Goal: Check status: Check status

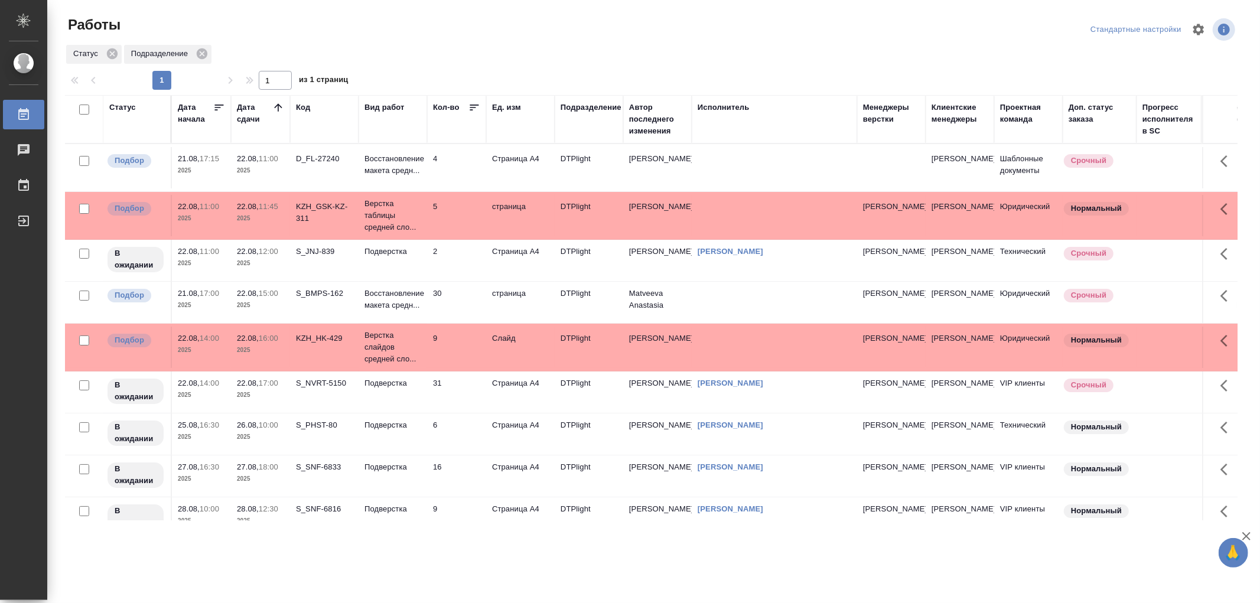
click at [756, 256] on link "[PERSON_NAME]" at bounding box center [731, 251] width 66 height 9
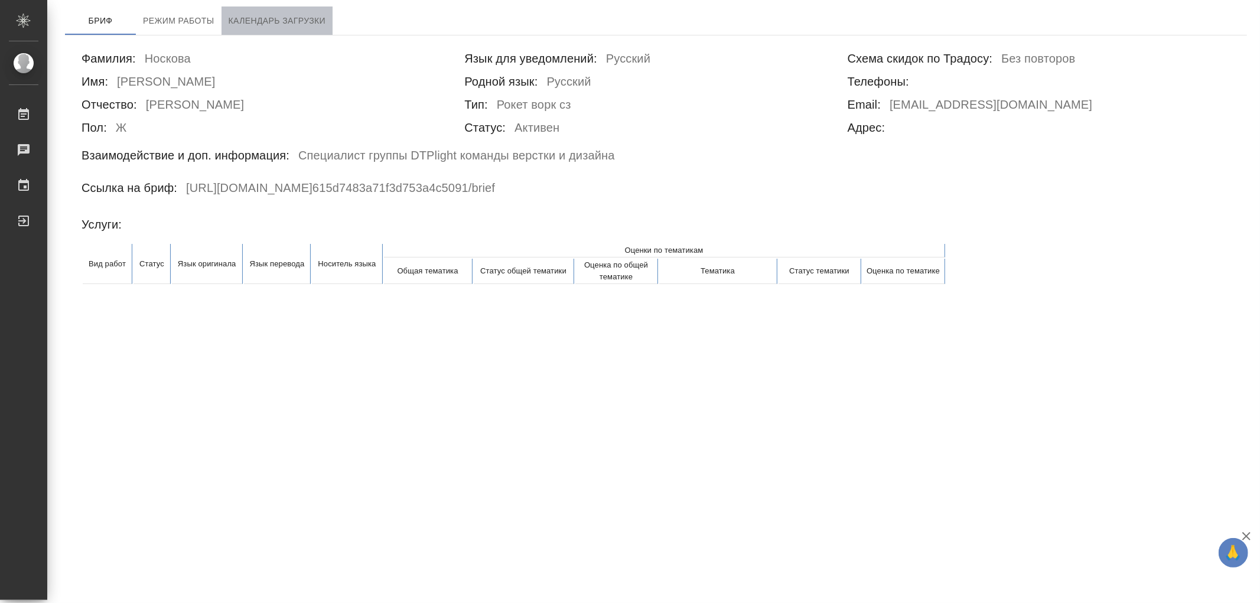
click at [301, 14] on span "Календарь загрузки" at bounding box center [277, 21] width 97 height 15
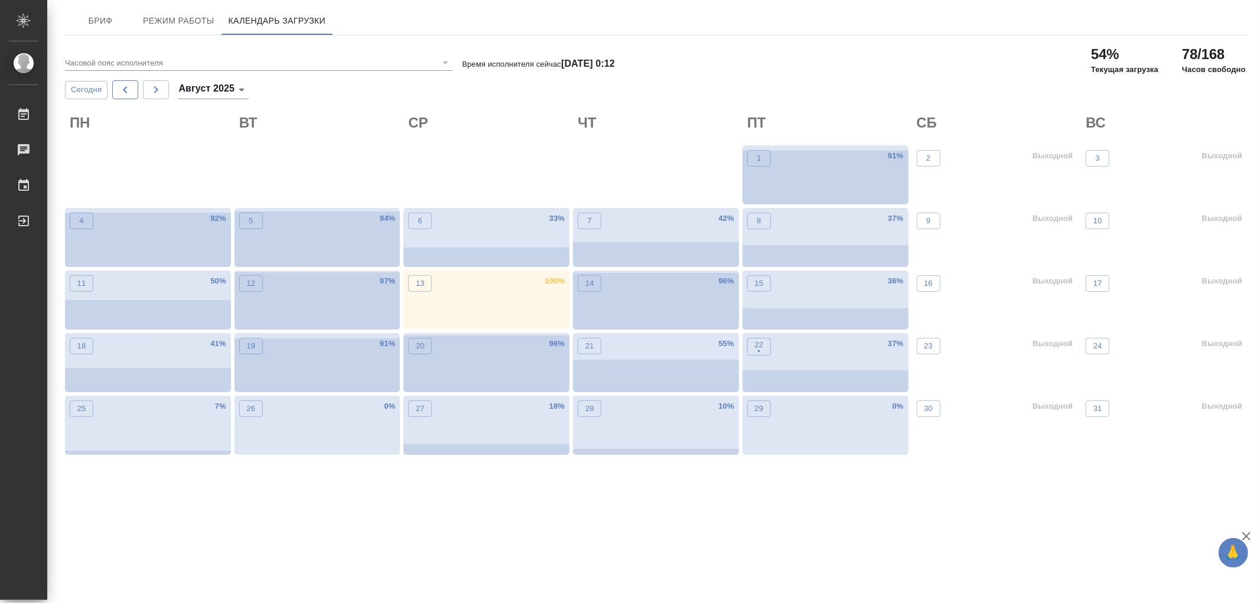
click at [117, 87] on button "button" at bounding box center [125, 89] width 26 height 19
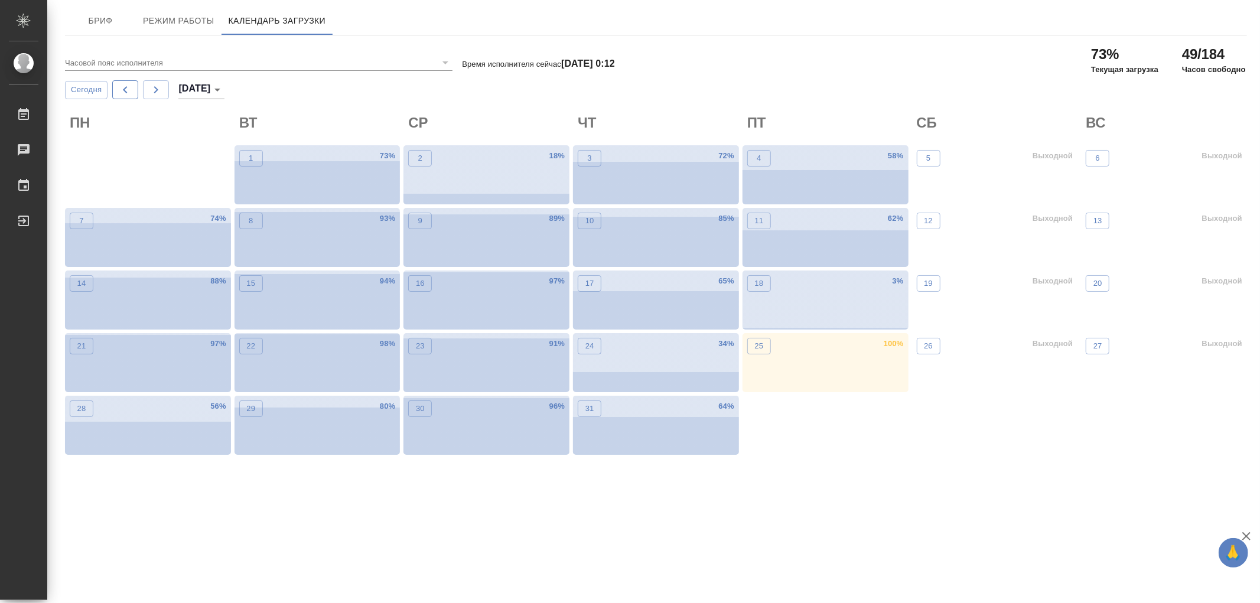
click at [133, 90] on button "button" at bounding box center [125, 89] width 26 height 19
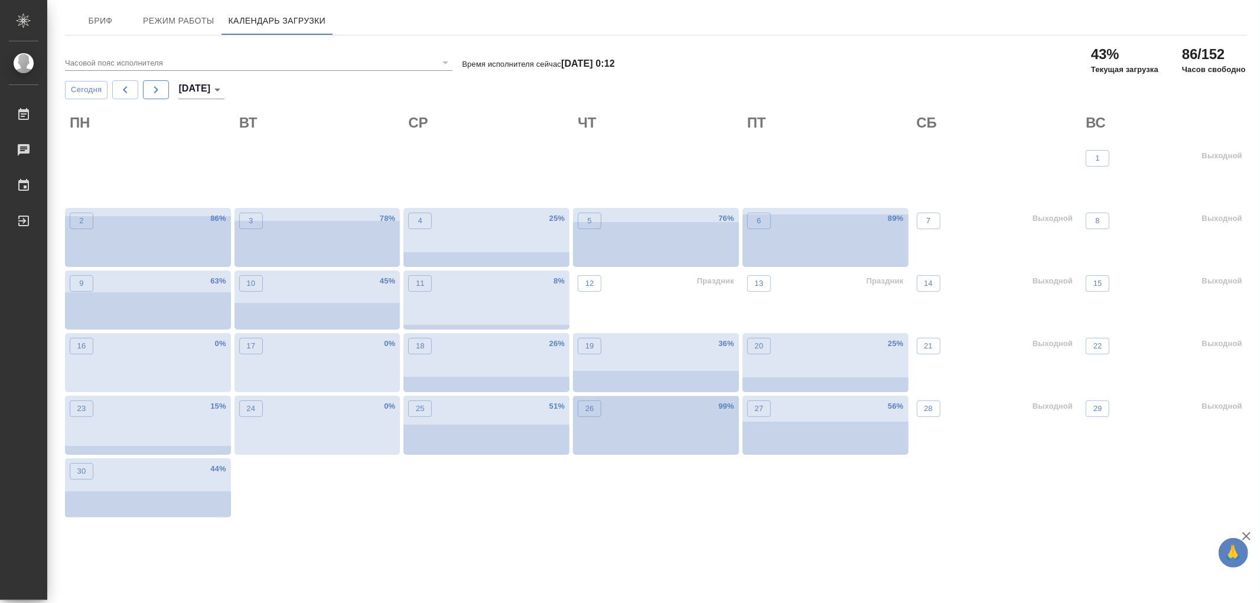
click at [161, 90] on icon "button" at bounding box center [156, 90] width 14 height 14
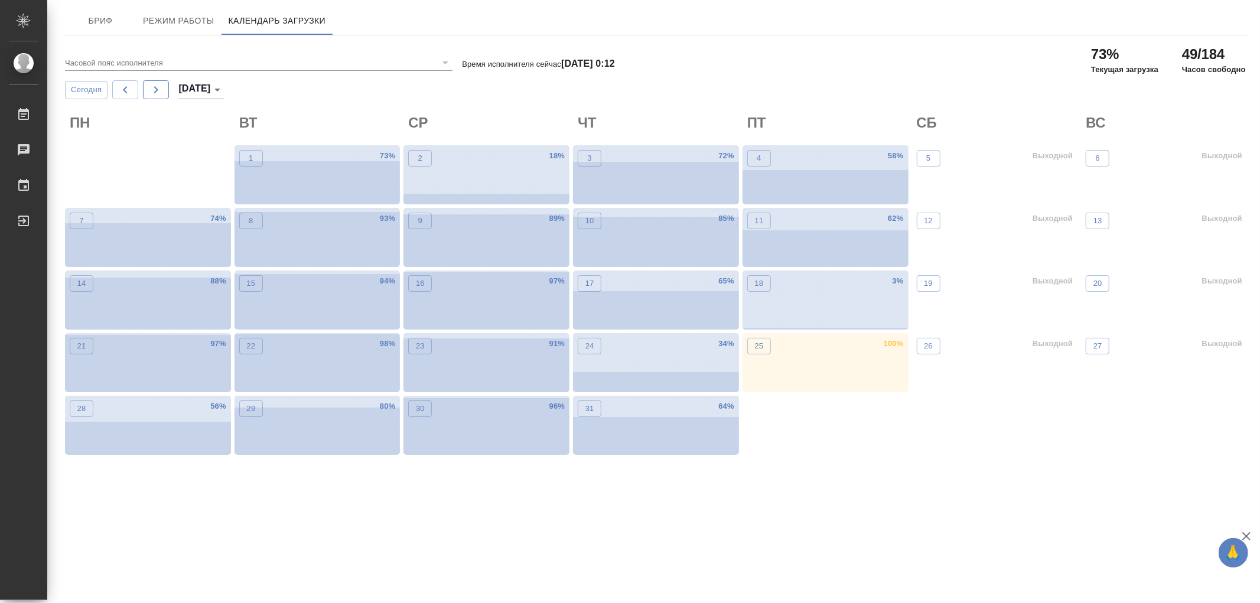
click at [161, 90] on icon "button" at bounding box center [156, 90] width 14 height 14
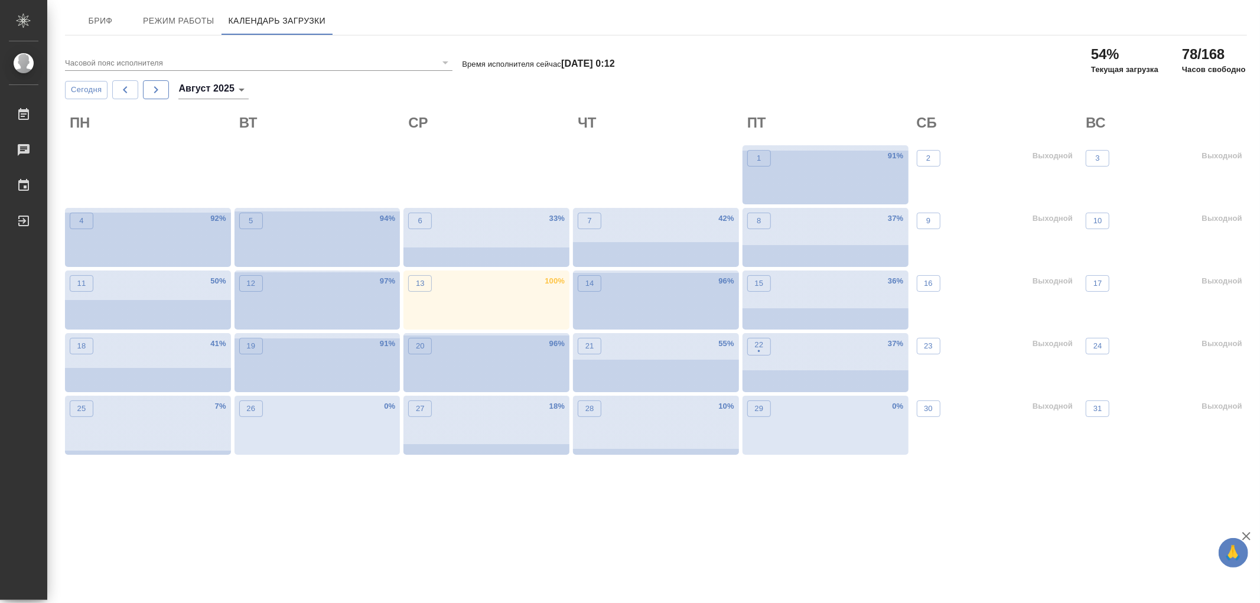
click at [161, 90] on icon "button" at bounding box center [156, 90] width 14 height 14
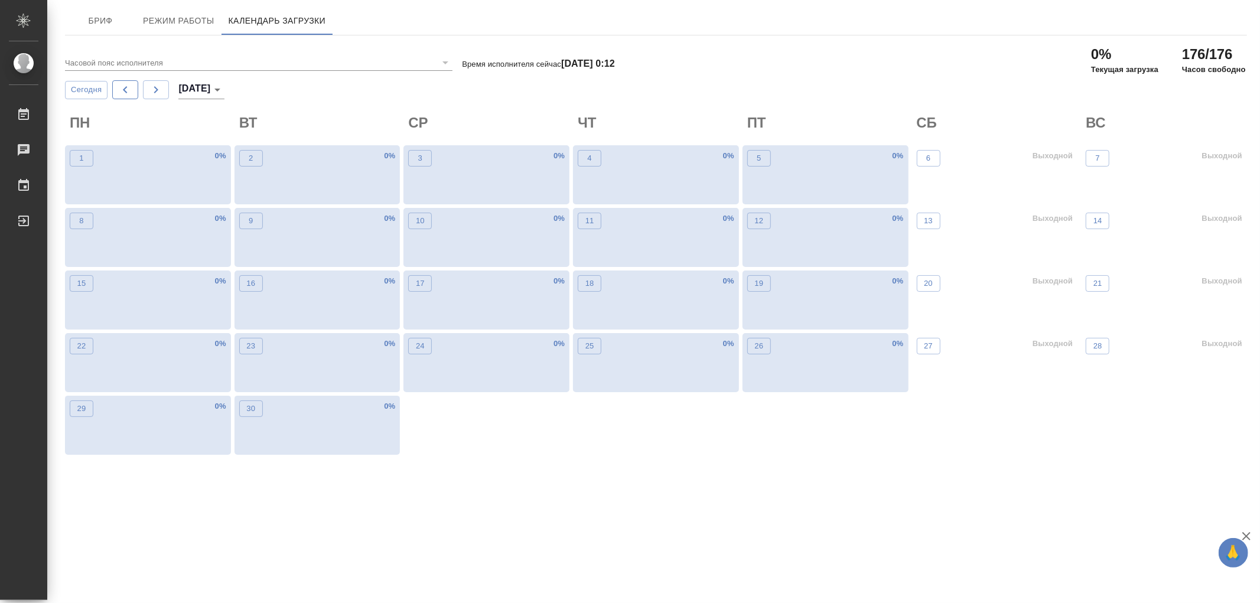
click at [128, 90] on icon "button" at bounding box center [125, 90] width 14 height 14
type input "август 2025"
